Goal: Navigation & Orientation: Find specific page/section

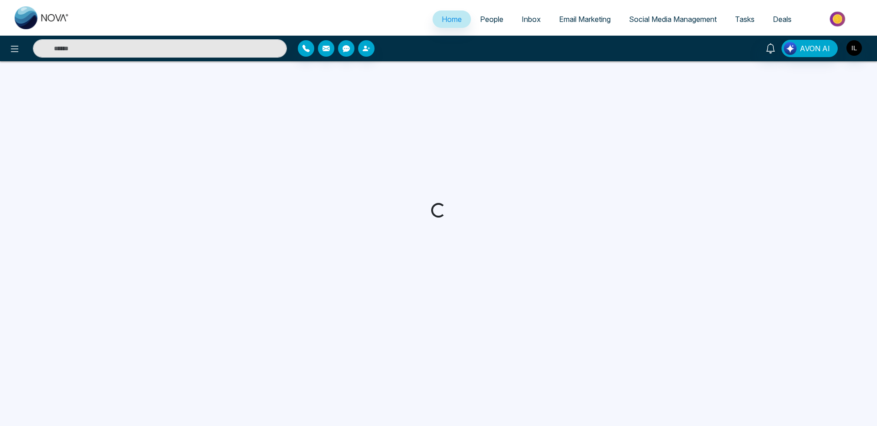
select select "*"
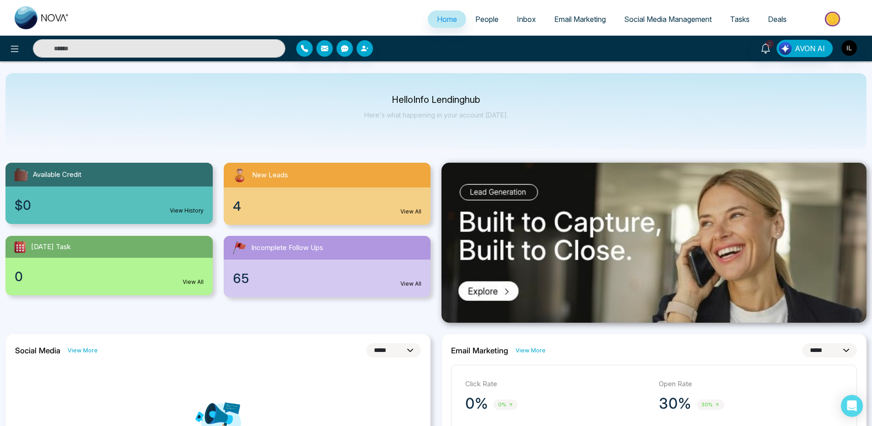
click at [558, 23] on span "Email Marketing" at bounding box center [580, 19] width 52 height 9
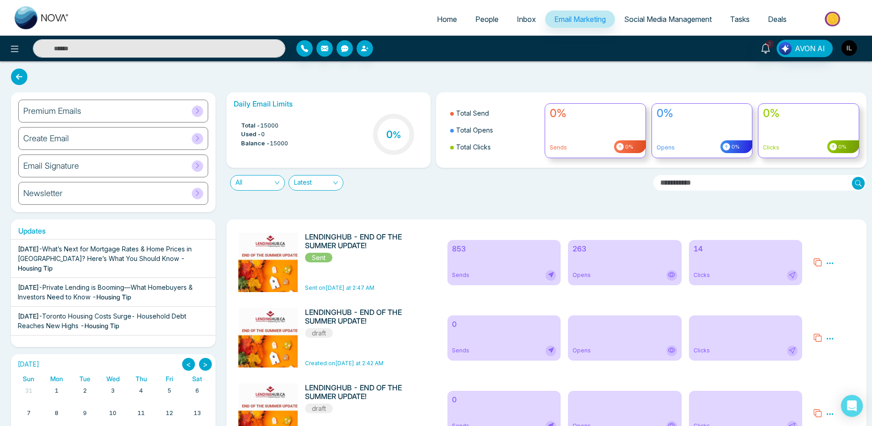
click at [853, 48] on img "button" at bounding box center [849, 48] width 16 height 16
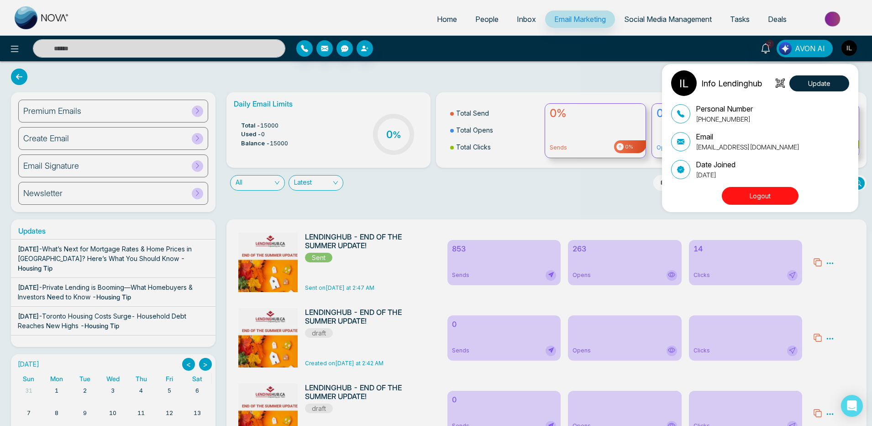
click at [758, 199] on button "Logout" at bounding box center [760, 196] width 77 height 18
